Goal: Task Accomplishment & Management: Manage account settings

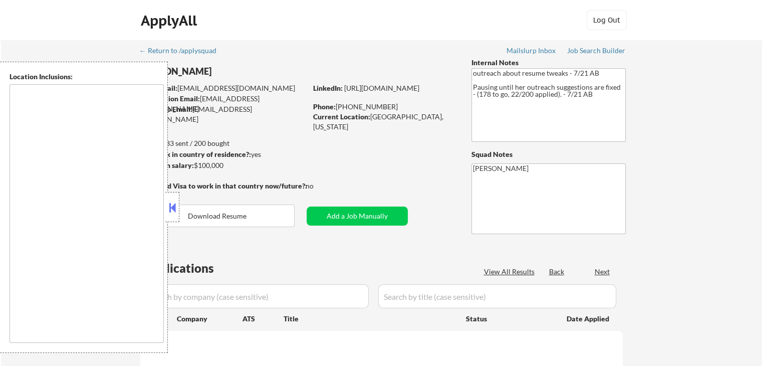
select select ""pending""
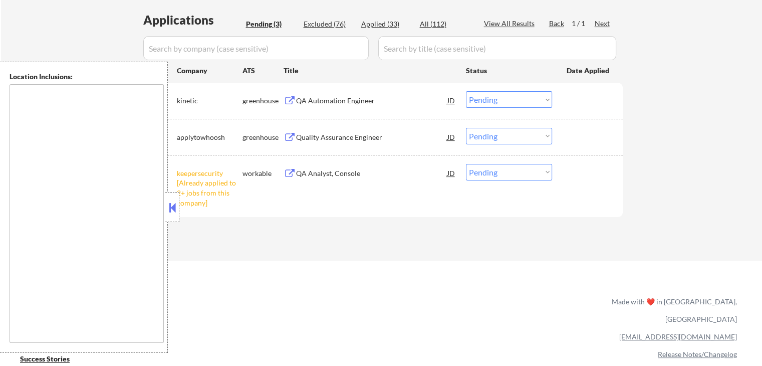
scroll to position [250, 0]
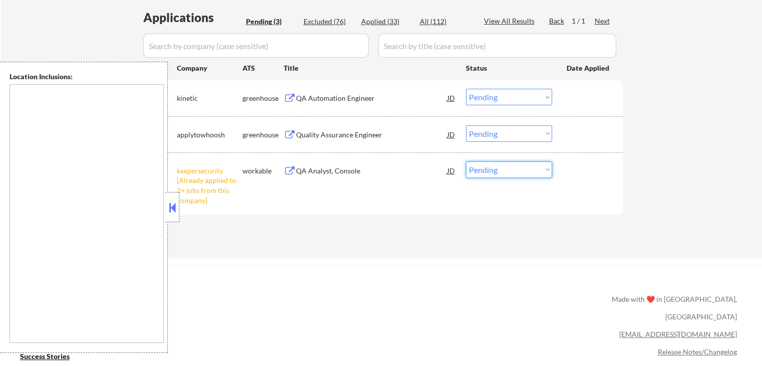
drag, startPoint x: 509, startPoint y: 169, endPoint x: 513, endPoint y: 173, distance: 5.7
click at [510, 169] on select "Choose an option... Pending Applied Excluded (Questions) Excluded (Expired) Exc…" at bounding box center [509, 169] width 86 height 17
select select ""excluded__other_""
click at [466, 161] on select "Choose an option... Pending Applied Excluded (Questions) Excluded (Expired) Exc…" at bounding box center [509, 169] width 86 height 17
click at [307, 137] on div "Quality Assurance Engineer" at bounding box center [371, 135] width 151 height 10
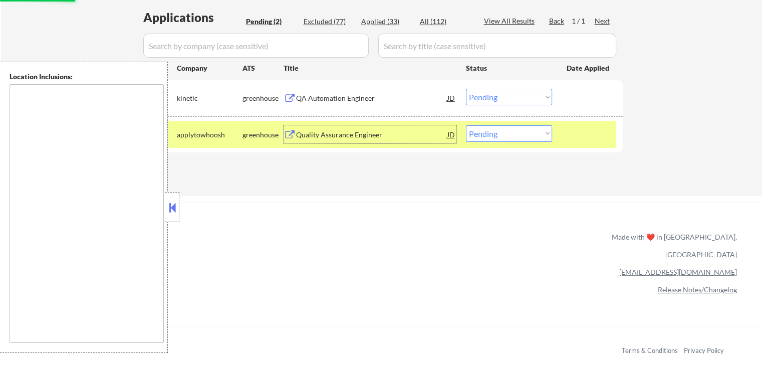
click at [345, 99] on div "QA Automation Engineer" at bounding box center [371, 98] width 151 height 10
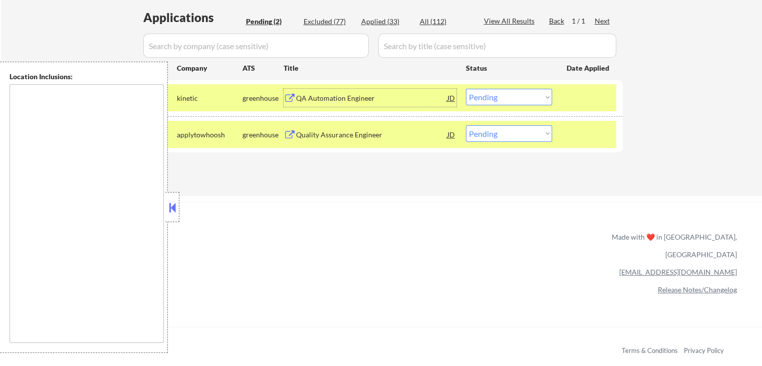
click at [498, 100] on select "Choose an option... Pending Applied Excluded (Questions) Excluded (Expired) Exc…" at bounding box center [509, 97] width 86 height 17
click at [466, 89] on select "Choose an option... Pending Applied Excluded (Questions) Excluded (Expired) Exc…" at bounding box center [509, 97] width 86 height 17
click at [449, 133] on div "JD" at bounding box center [451, 134] width 10 height 18
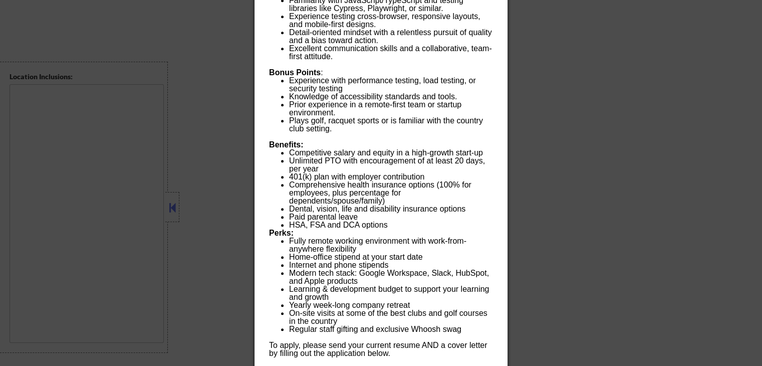
scroll to position [745, 0]
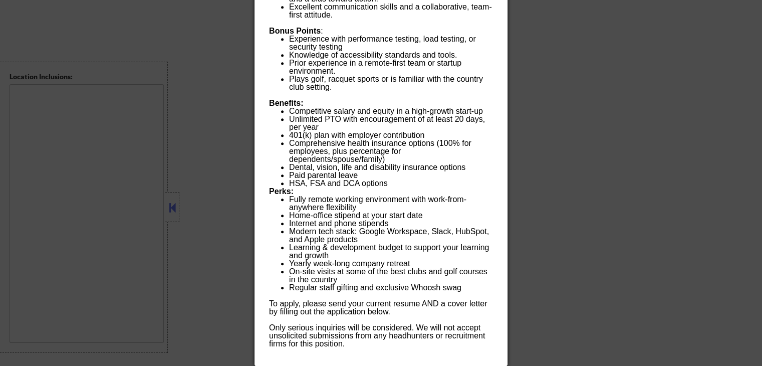
click at [582, 136] on div at bounding box center [381, 183] width 762 height 366
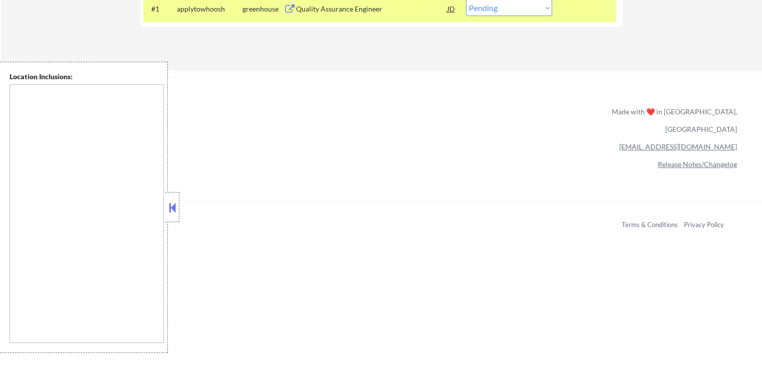
scroll to position [257, 0]
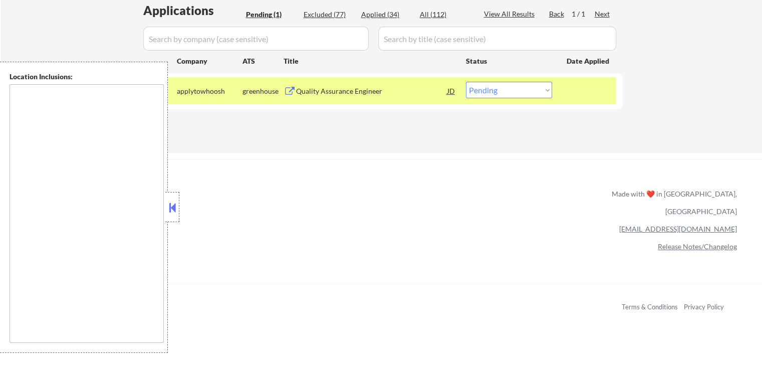
click at [511, 88] on select "Choose an option... Pending Applied Excluded (Questions) Excluded (Expired) Exc…" at bounding box center [509, 90] width 86 height 17
select select ""excluded__salary_""
click at [466, 82] on select "Choose an option... Pending Applied Excluded (Questions) Excluded (Expired) Exc…" at bounding box center [509, 90] width 86 height 17
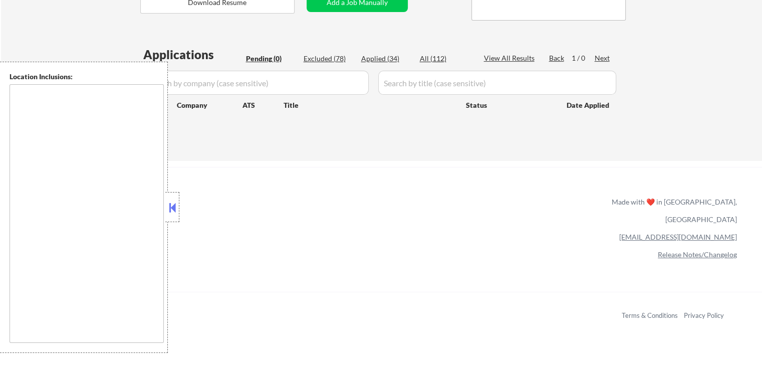
scroll to position [300, 0]
